Goal: Task Accomplishment & Management: Manage account settings

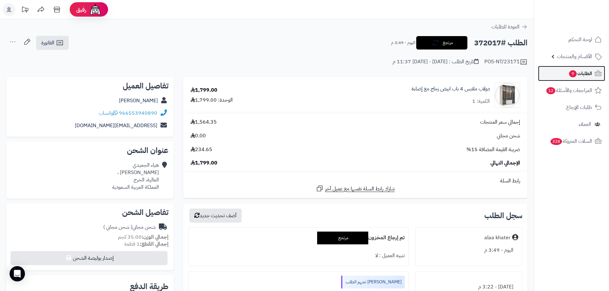
click at [568, 73] on span "الطلبات 9" at bounding box center [580, 73] width 24 height 9
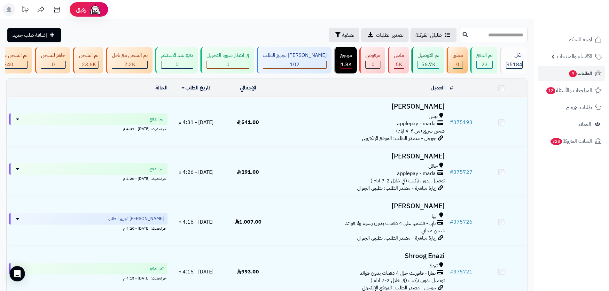
click at [480, 36] on input "text" at bounding box center [493, 35] width 68 height 14
paste input "**********"
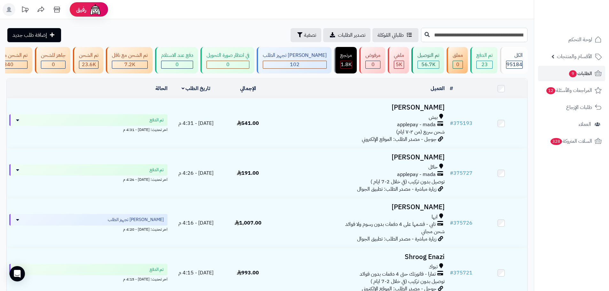
type input "**********"
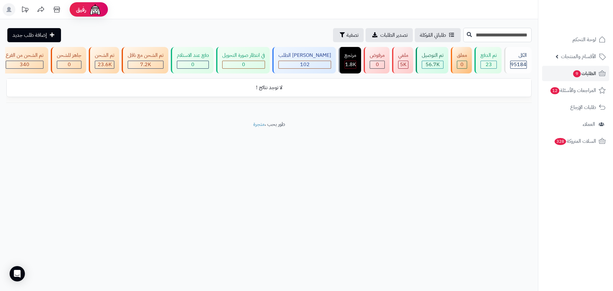
click at [482, 32] on input "**********" at bounding box center [497, 35] width 68 height 14
paste input "text"
type input "******"
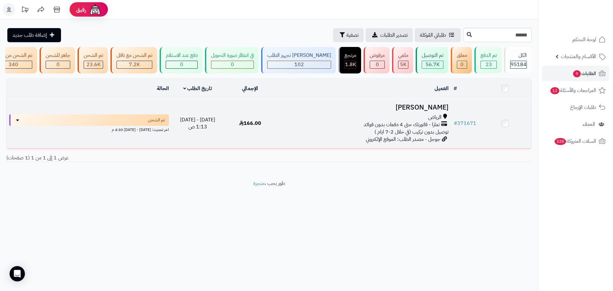
click at [370, 121] on div "الرياض" at bounding box center [364, 117] width 170 height 7
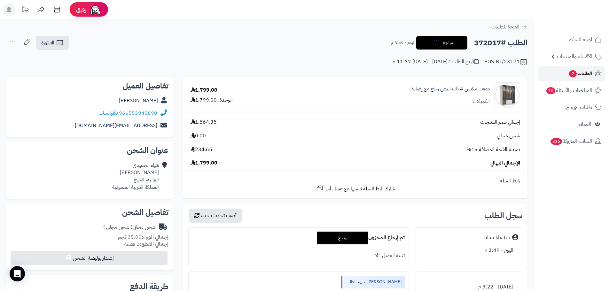
click at [569, 78] on link "الطلبات 2" at bounding box center [571, 73] width 67 height 15
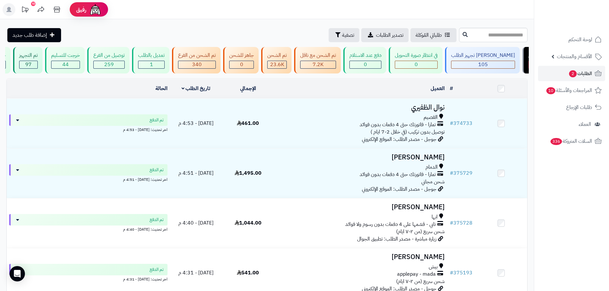
scroll to position [0, -41]
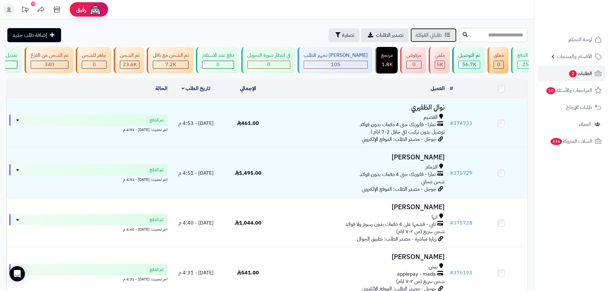
click at [415, 35] on span "طلباتي المُوكلة" at bounding box center [428, 35] width 26 height 8
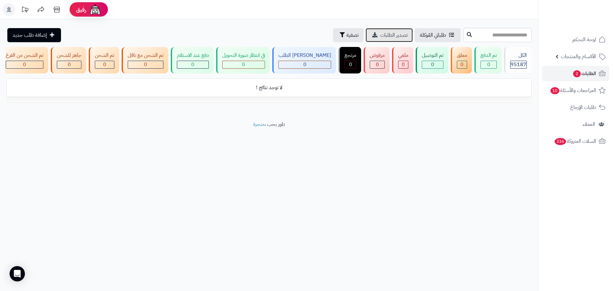
click at [380, 34] on span "تصدير الطلبات" at bounding box center [393, 35] width 27 height 8
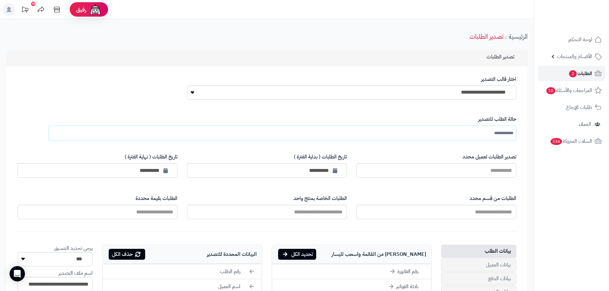
click at [549, 75] on link "الطلبات 2" at bounding box center [571, 73] width 67 height 15
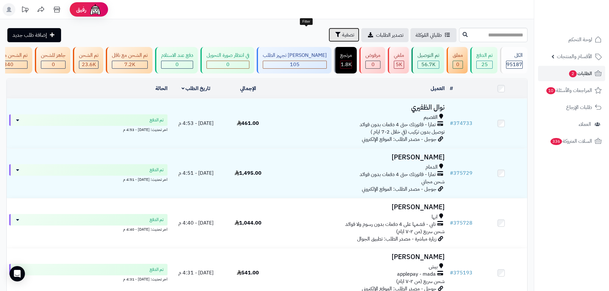
click at [328, 40] on button "تصفية" at bounding box center [343, 35] width 31 height 14
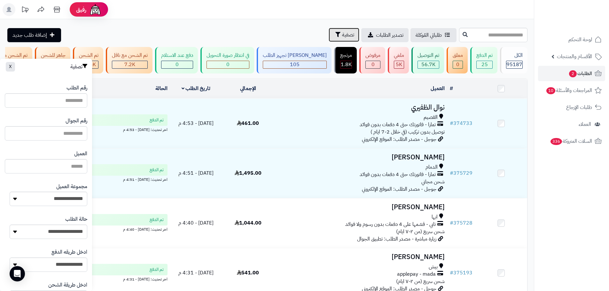
click at [328, 40] on button "تصفية" at bounding box center [343, 35] width 31 height 14
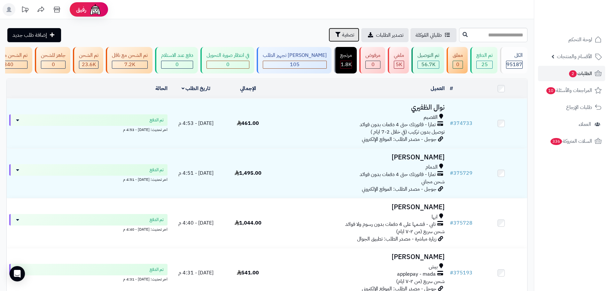
click at [328, 40] on button "تصفية" at bounding box center [343, 35] width 31 height 14
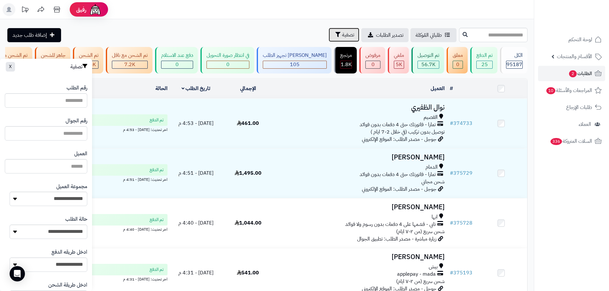
click at [328, 40] on button "تصفية" at bounding box center [343, 35] width 31 height 14
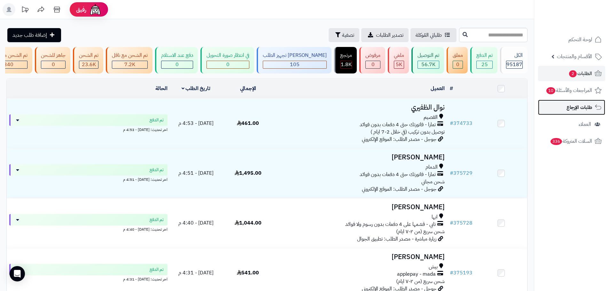
click at [572, 103] on span "طلبات الإرجاع" at bounding box center [579, 107] width 26 height 9
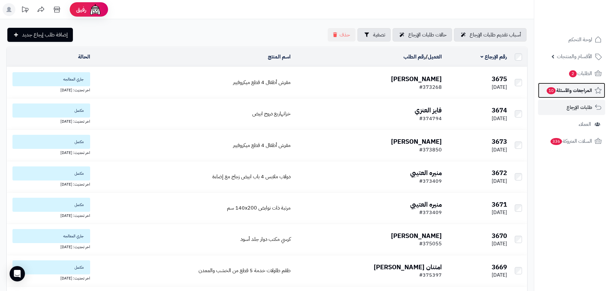
click at [575, 96] on link "المراجعات والأسئلة 10" at bounding box center [571, 90] width 67 height 15
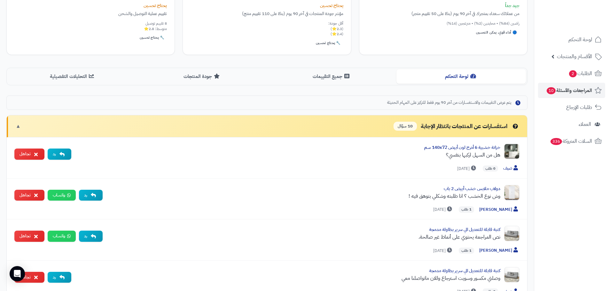
scroll to position [96, 0]
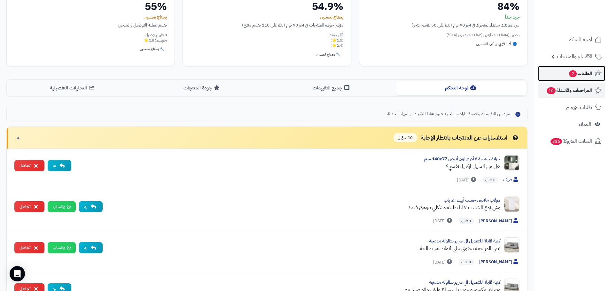
click at [556, 76] on link "الطلبات 2" at bounding box center [571, 73] width 67 height 15
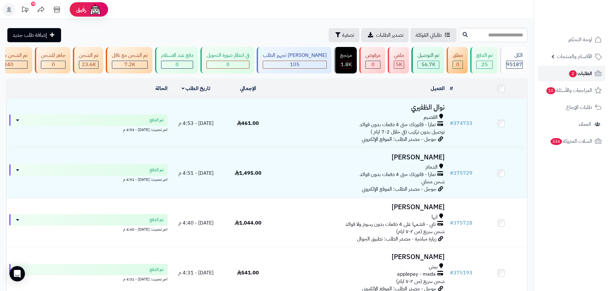
click at [571, 74] on span "2" at bounding box center [573, 73] width 8 height 7
